Goal: Transaction & Acquisition: Purchase product/service

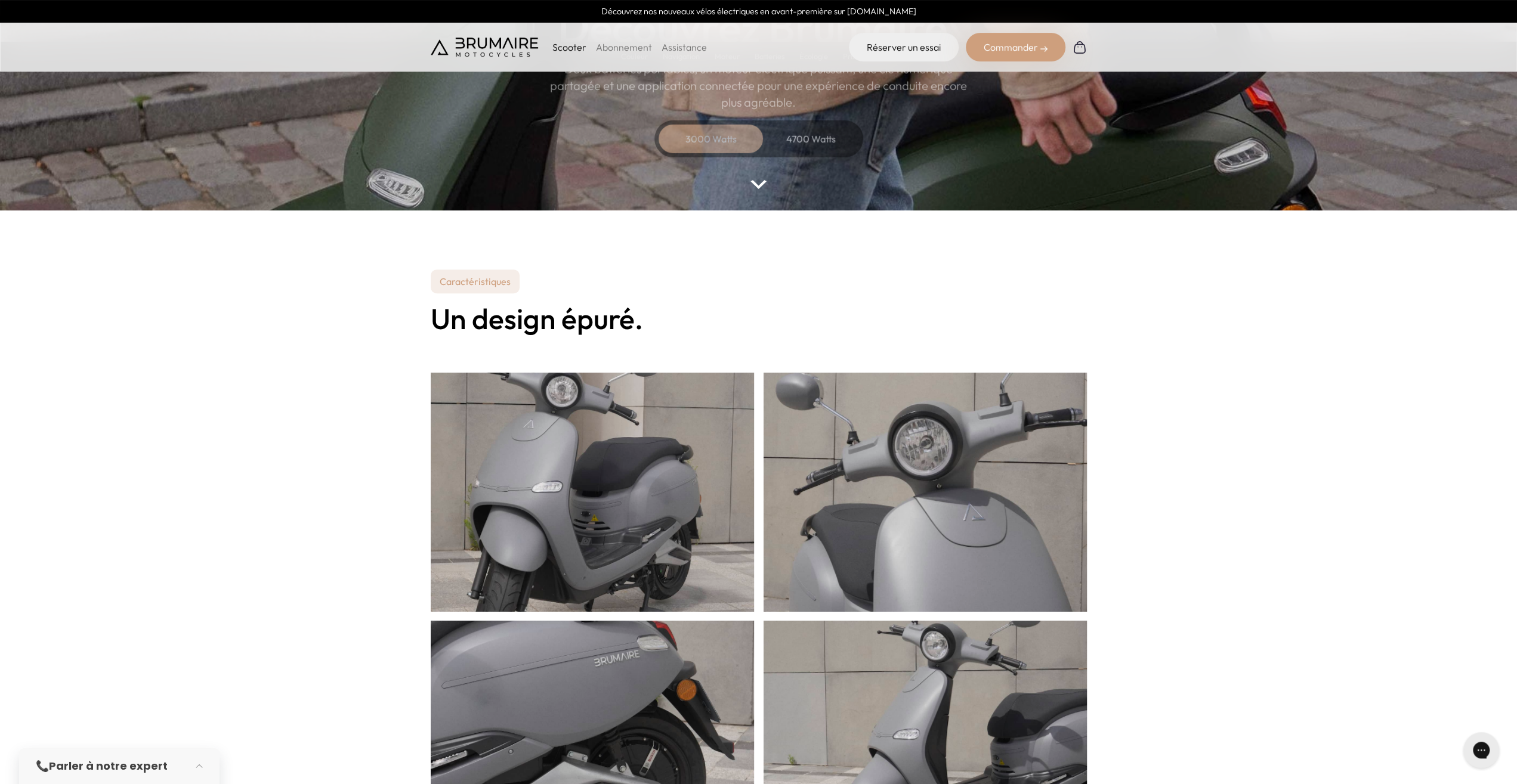
scroll to position [124, 0]
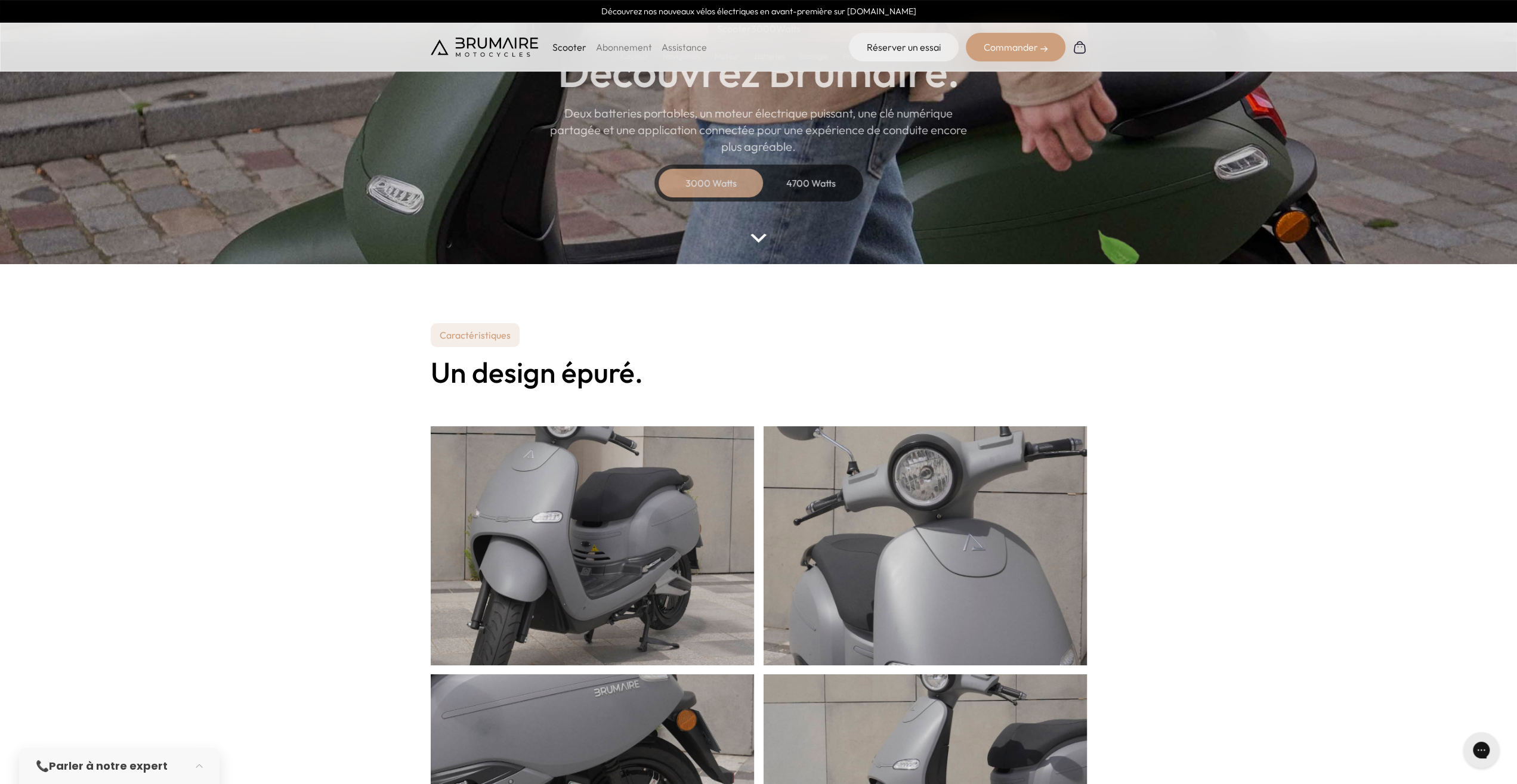
click at [828, 185] on div "4700 Watts" at bounding box center [811, 183] width 96 height 28
click at [761, 238] on img at bounding box center [757, 238] width 16 height 9
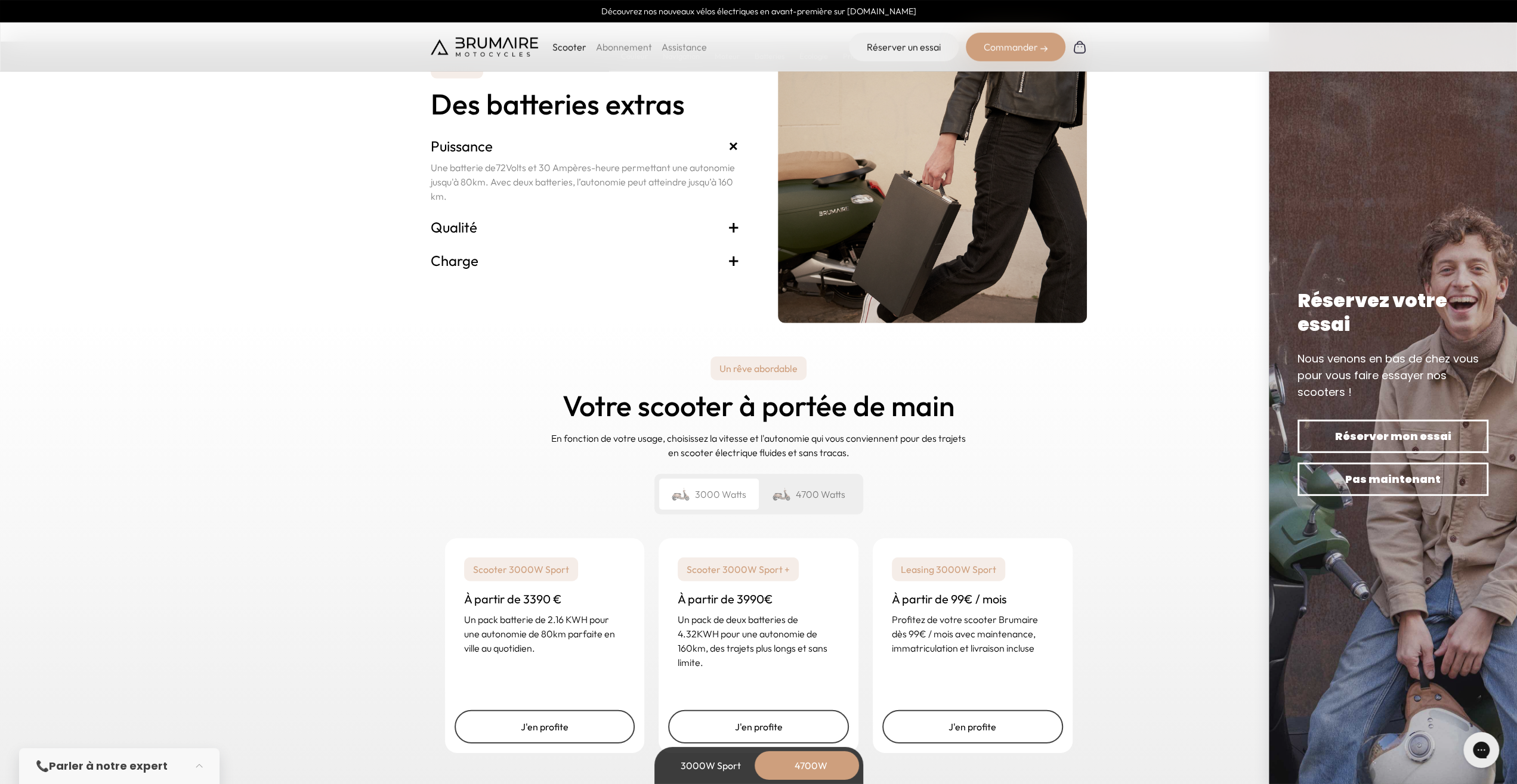
scroll to position [2805, 0]
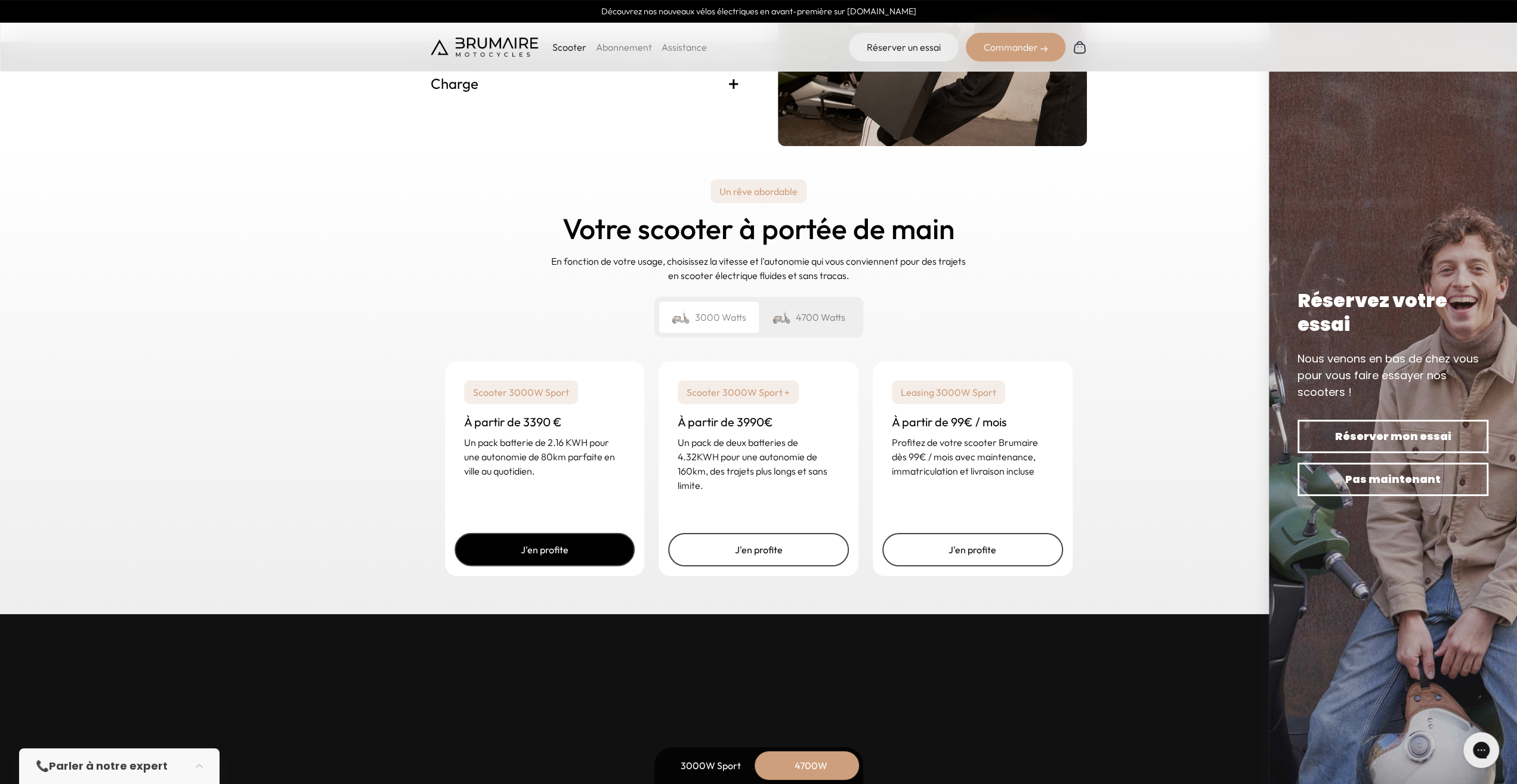
click at [580, 555] on link "J'en profite" at bounding box center [545, 550] width 181 height 34
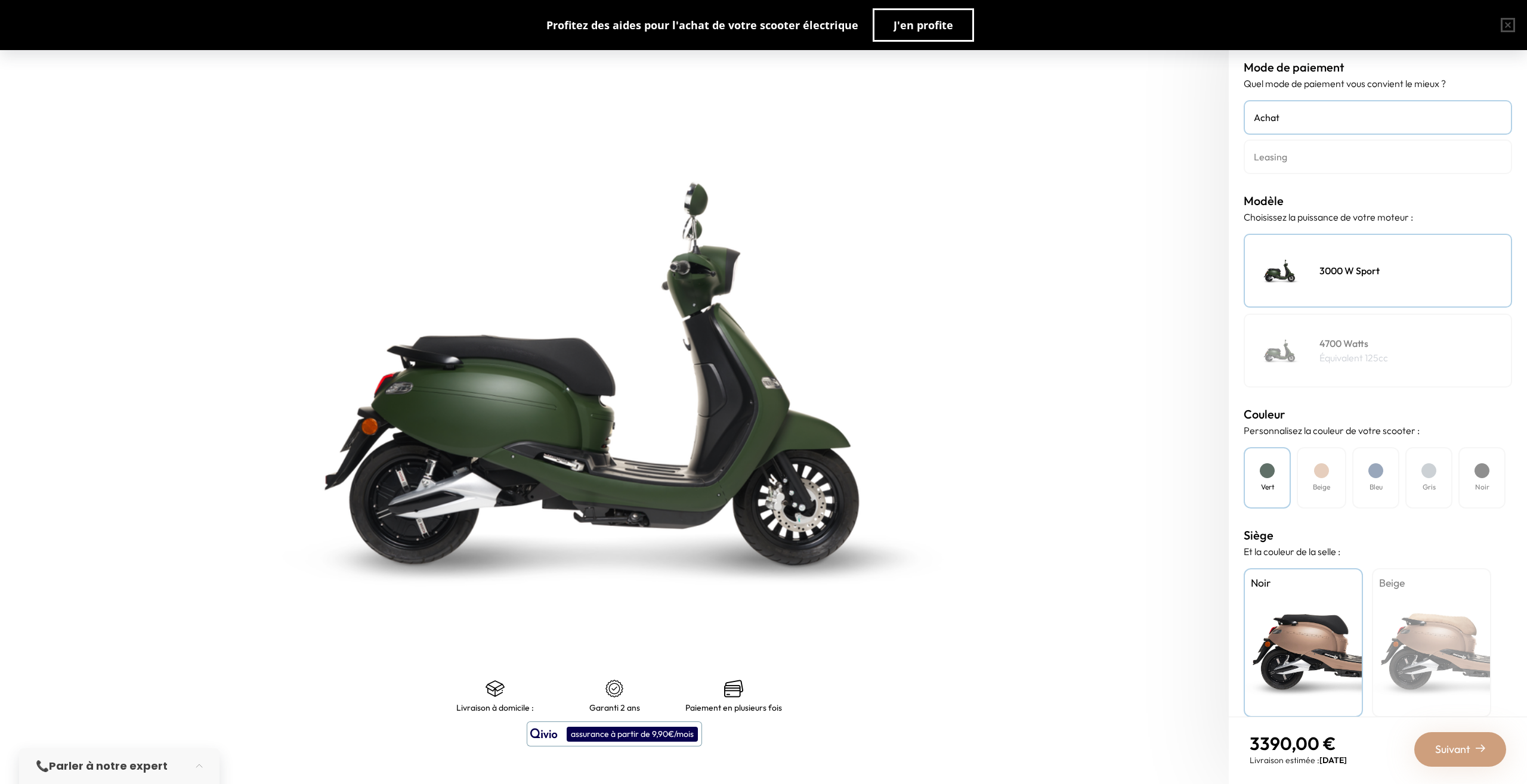
click at [1359, 335] on div "4700 Watts Équivalent 125cc" at bounding box center [1378, 351] width 268 height 74
click at [1344, 341] on h4 "4700 Watts" at bounding box center [1354, 343] width 69 height 14
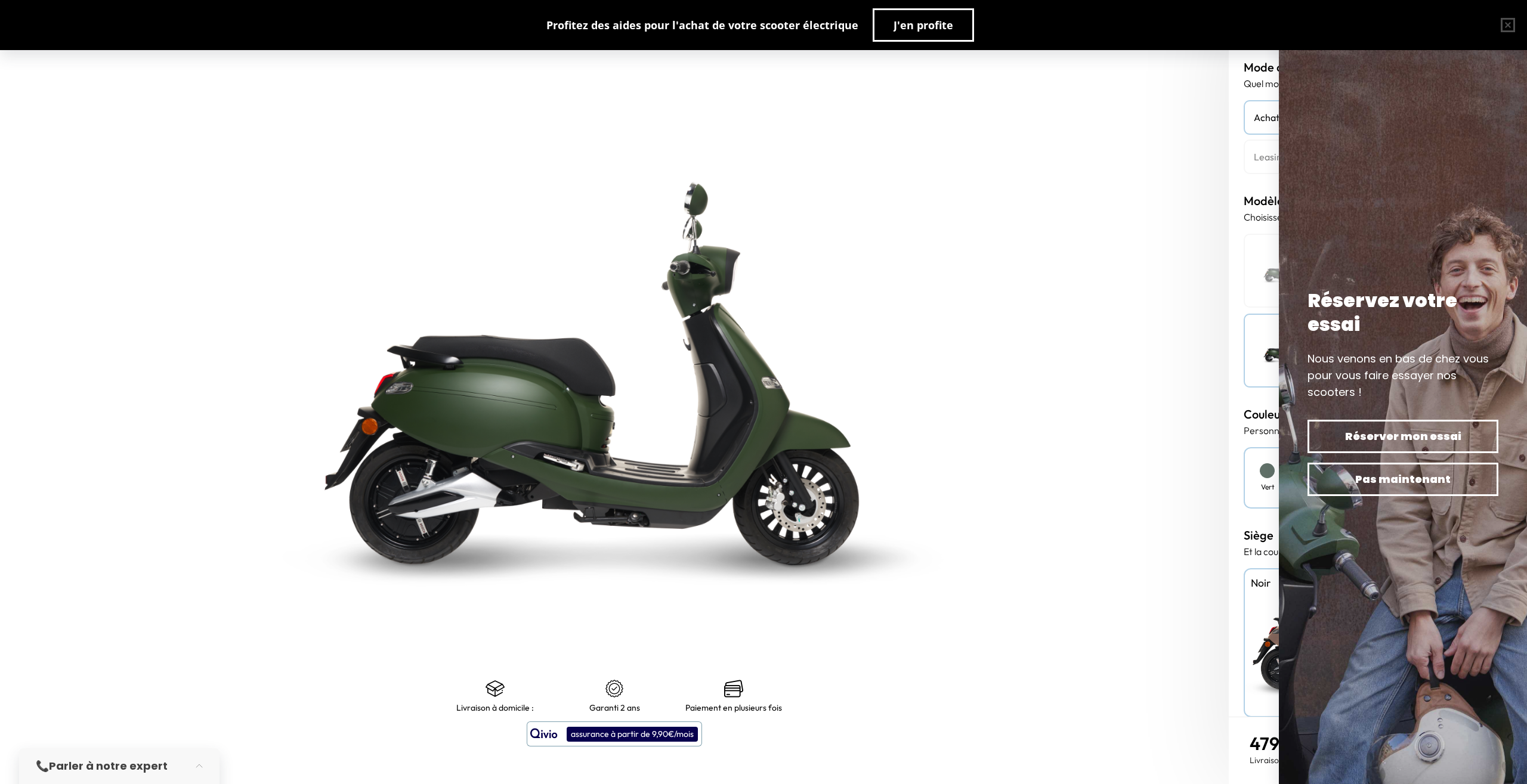
click at [1038, 461] on img at bounding box center [615, 373] width 1536 height 980
click at [949, 501] on img at bounding box center [615, 373] width 1536 height 980
click at [934, 24] on span "J'en profite" at bounding box center [923, 25] width 60 height 17
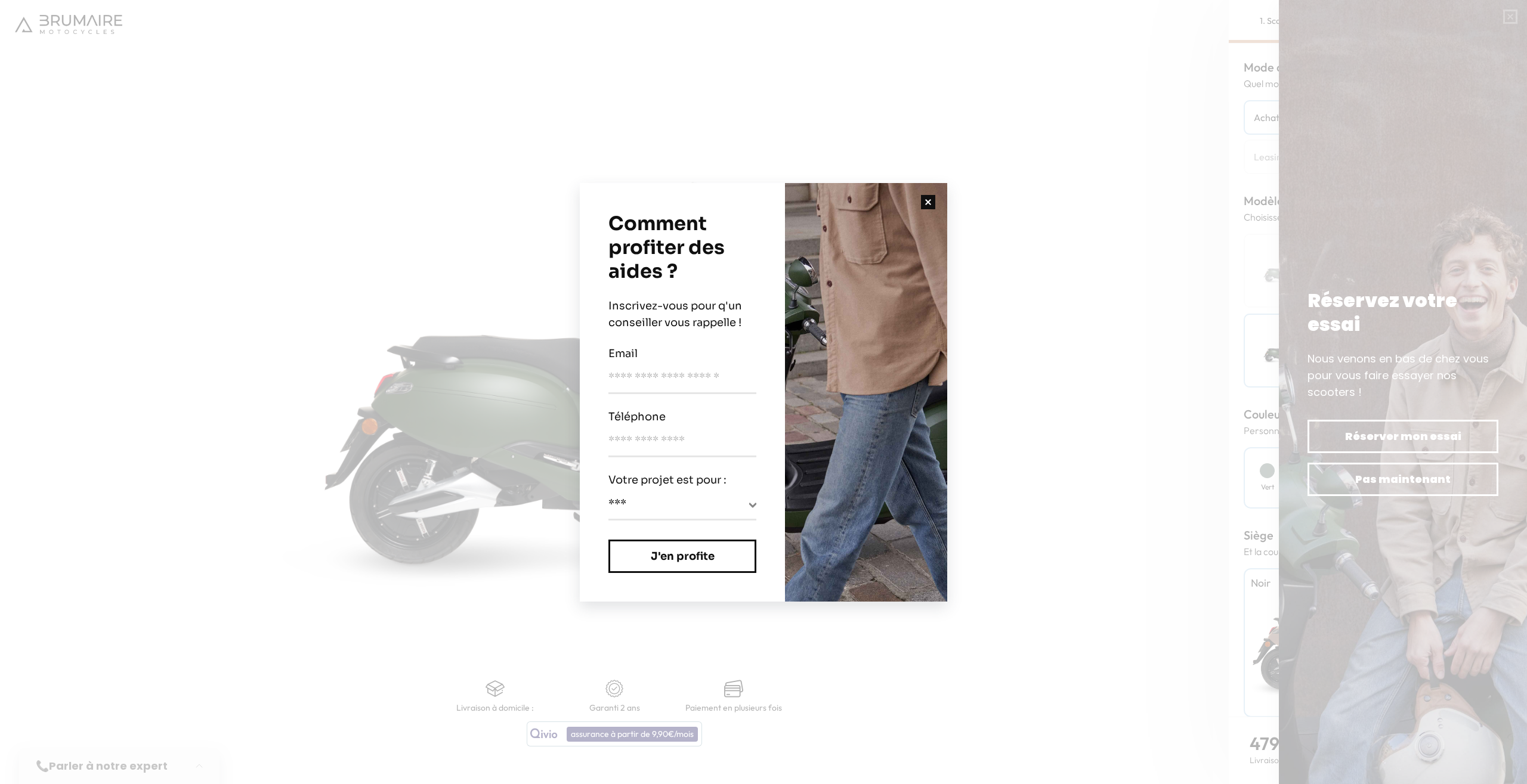
click at [927, 205] on button "button" at bounding box center [928, 202] width 38 height 38
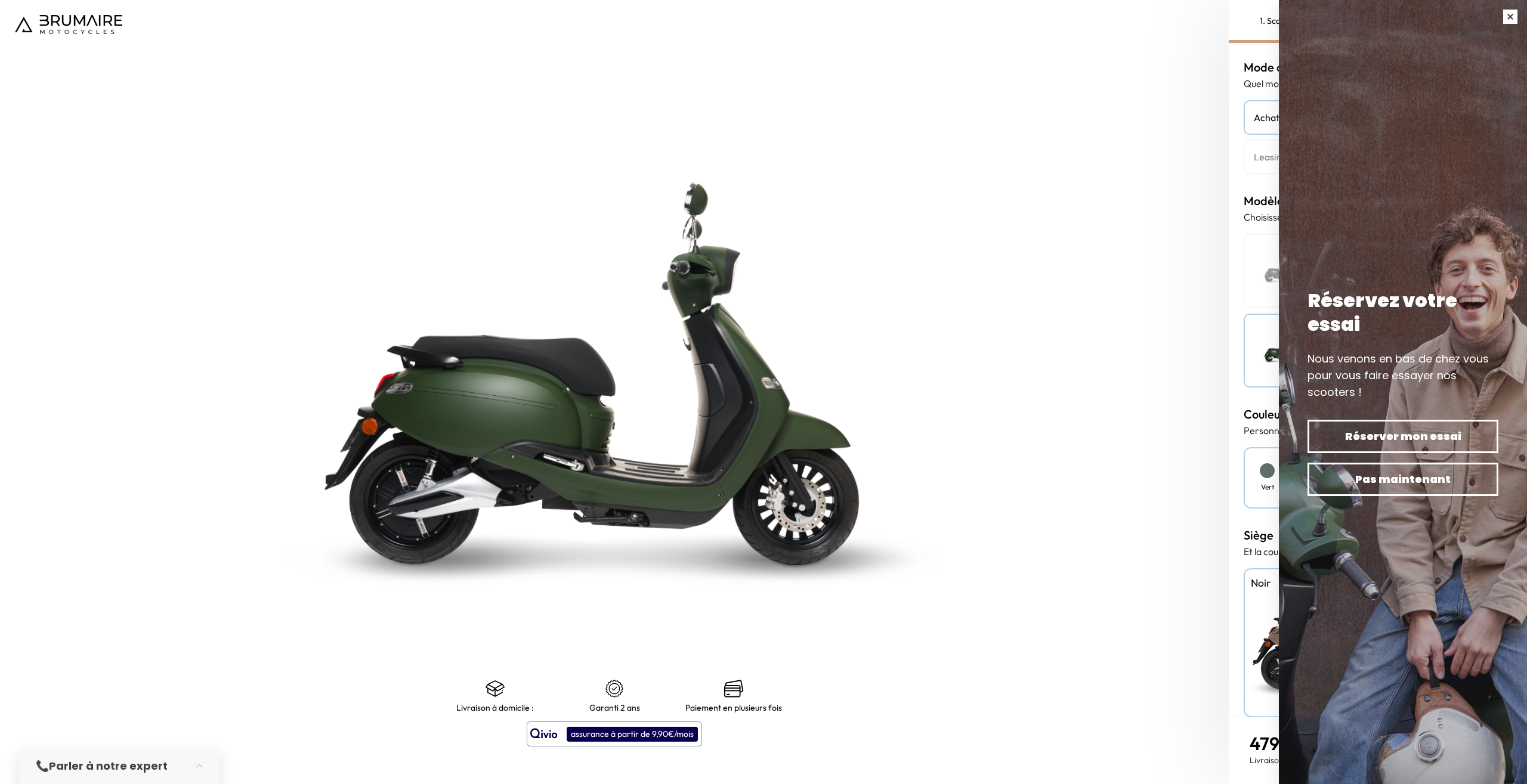
click at [1514, 17] on button "button" at bounding box center [1510, 17] width 34 height 34
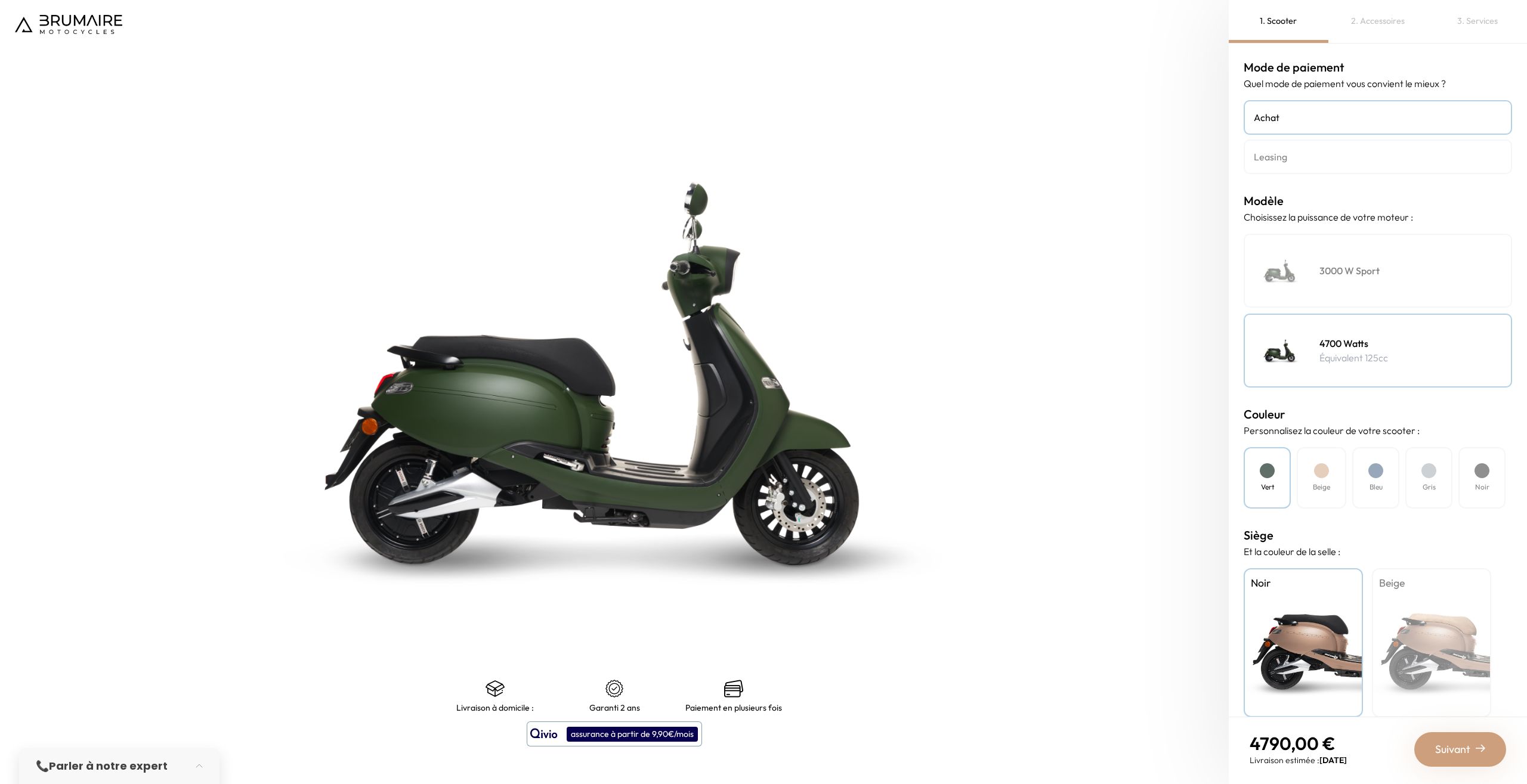
scroll to position [15, 0]
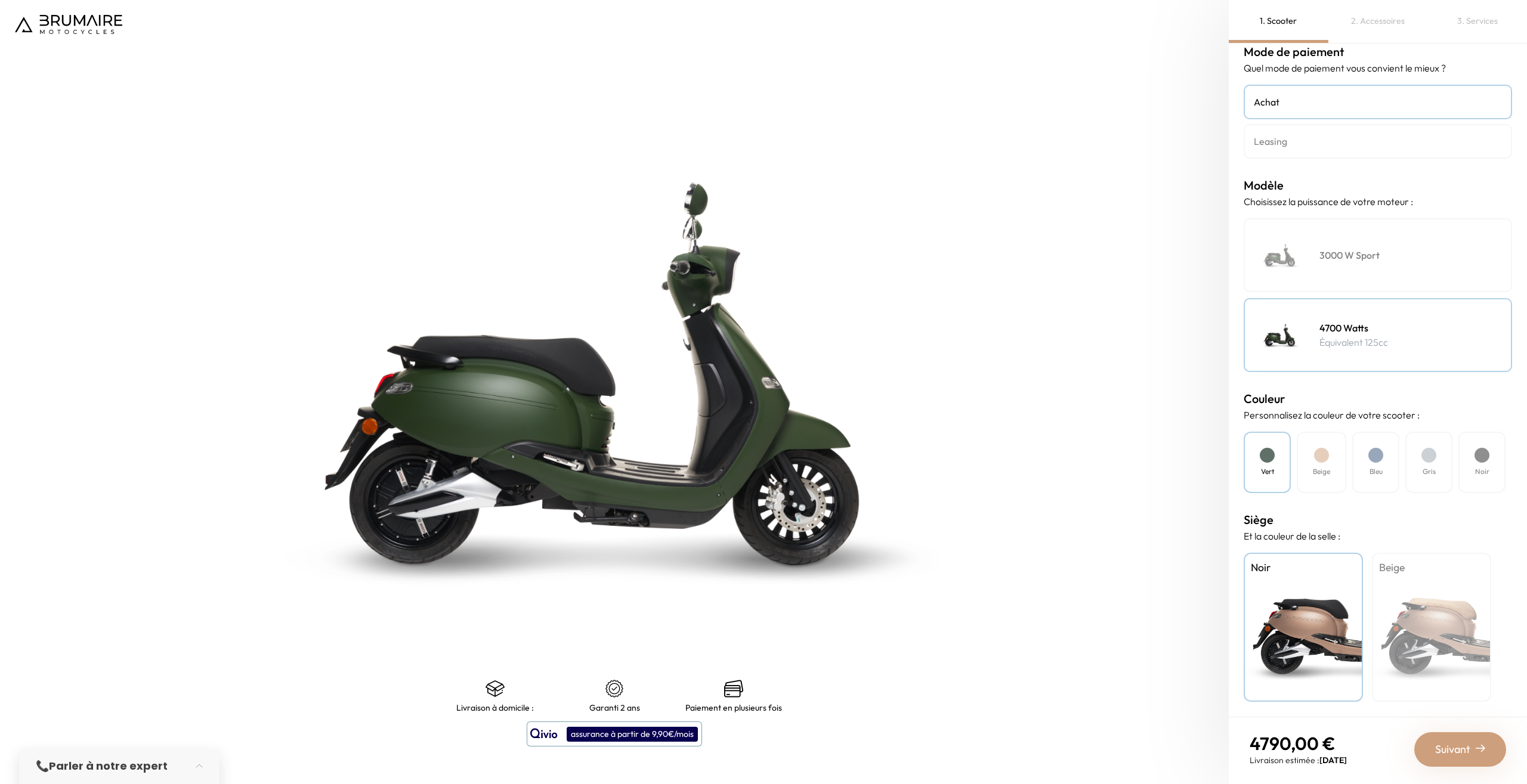
click at [1443, 745] on span "Suivant" at bounding box center [1453, 749] width 35 height 17
